Goal: Check status: Check status

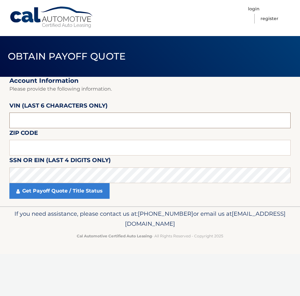
click at [34, 127] on input "text" at bounding box center [149, 121] width 281 height 16
type input "702823"
click at [25, 153] on input "text" at bounding box center [149, 148] width 281 height 16
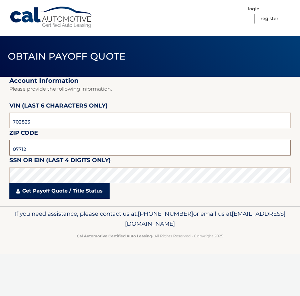
type input "07712"
click at [55, 195] on link "Get Payoff Quote / Title Status" at bounding box center [59, 191] width 100 height 16
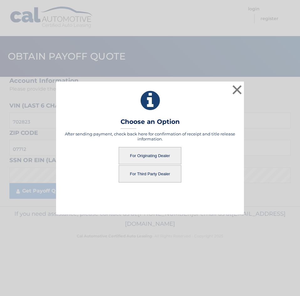
click at [154, 156] on button "For Originating Dealer" at bounding box center [150, 155] width 63 height 17
click at [153, 157] on button "For Originating Dealer" at bounding box center [150, 155] width 63 height 17
